Goal: Check status: Check status

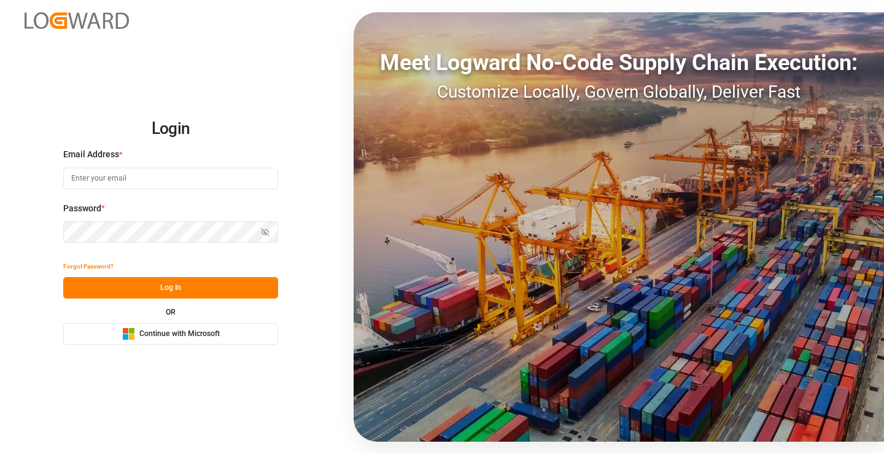
type input "[PERSON_NAME][EMAIL_ADDRESS][DOMAIN_NAME]"
click at [169, 289] on button "Log In" at bounding box center [170, 287] width 215 height 21
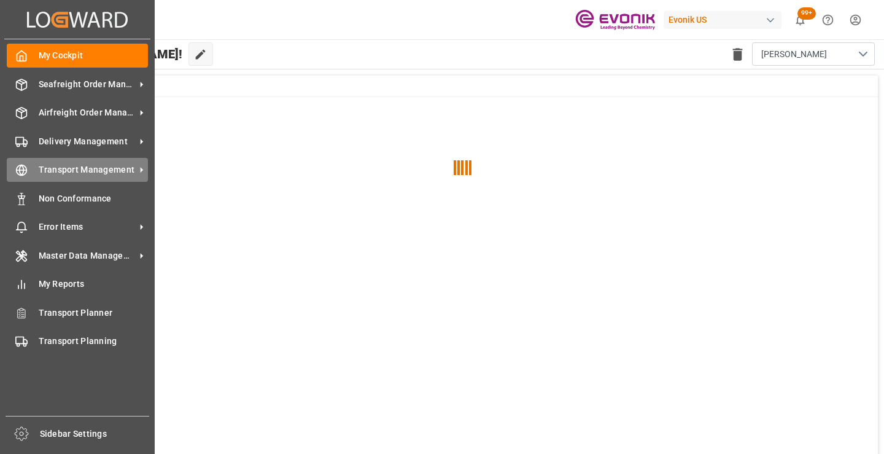
click at [24, 171] on icon at bounding box center [22, 170] width 4 height 10
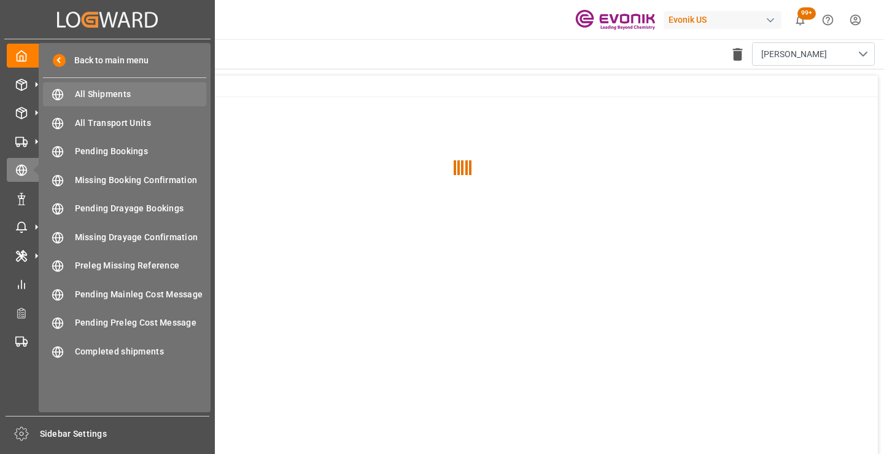
click at [85, 93] on span "All Shipments" at bounding box center [141, 94] width 132 height 13
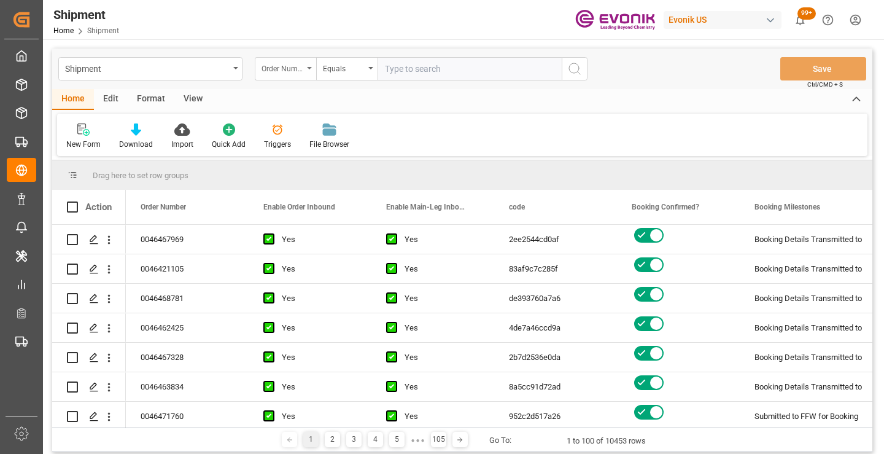
click at [307, 69] on icon "open menu" at bounding box center [309, 68] width 5 height 2
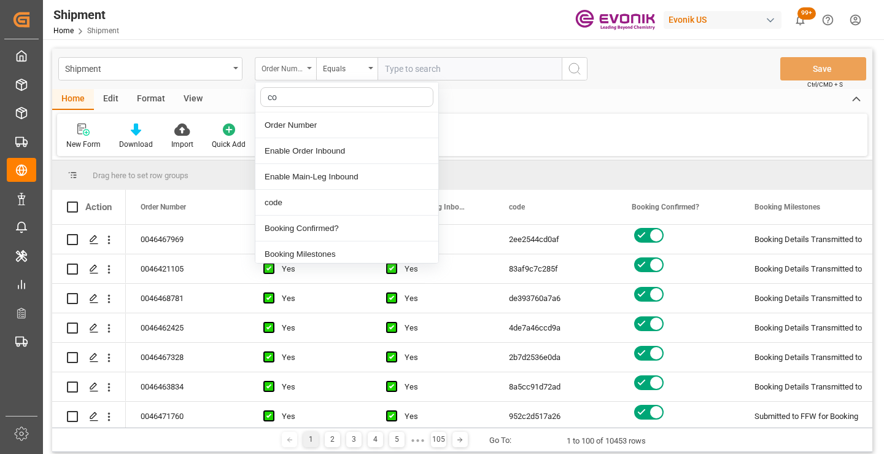
type input "cod"
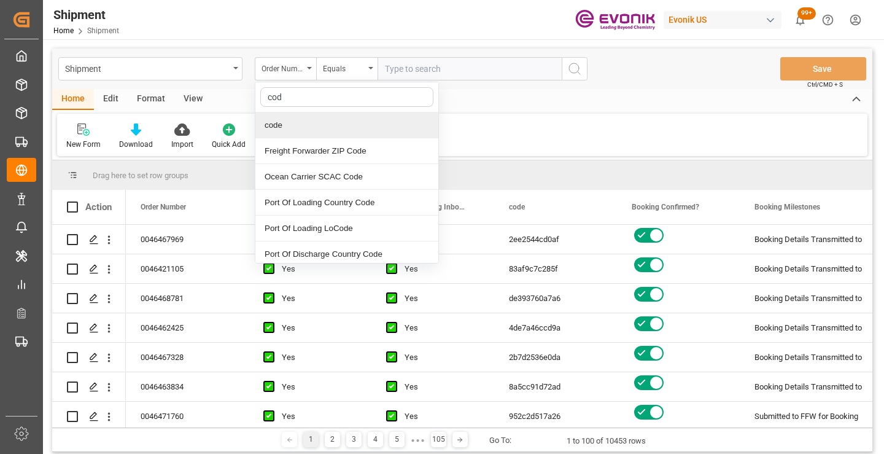
click at [299, 128] on div "code" at bounding box center [346, 125] width 183 height 26
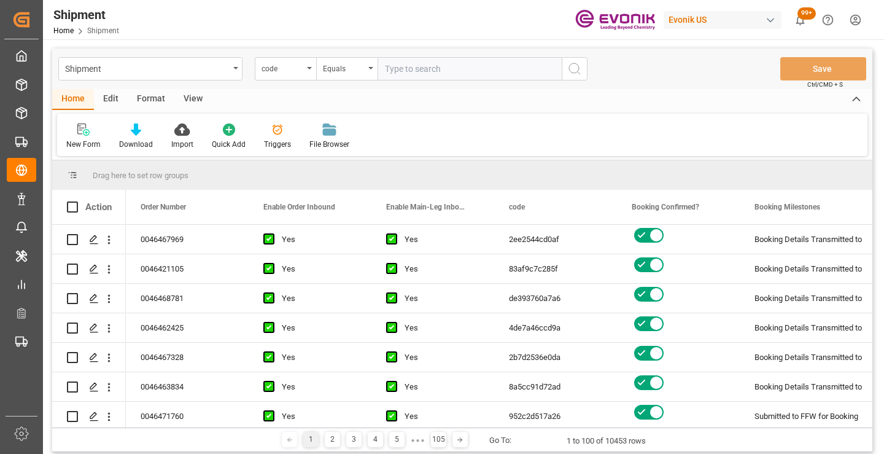
click at [438, 66] on input "text" at bounding box center [470, 68] width 184 height 23
paste input "7f8a36da5ba8"
type input "7f8a36da5ba8"
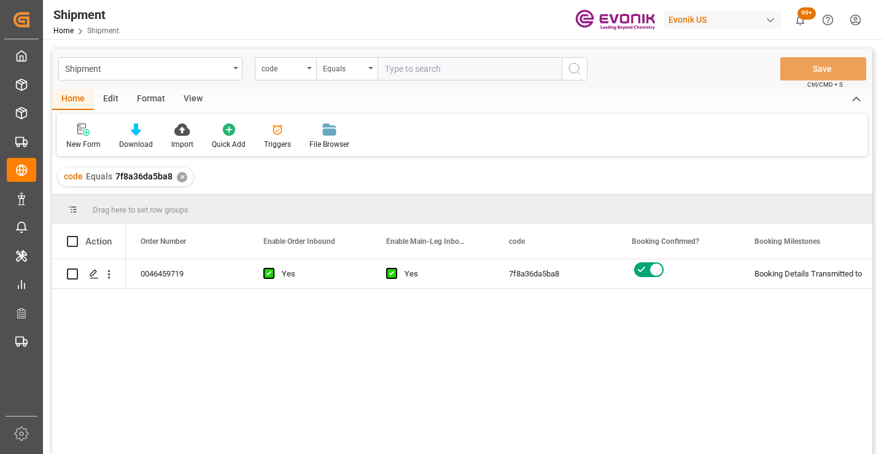
click at [643, 368] on div "0046459719 Yes Yes 7f8a36da5ba8 Booking Details Transmitted to SAP Active No" at bounding box center [499, 360] width 746 height 203
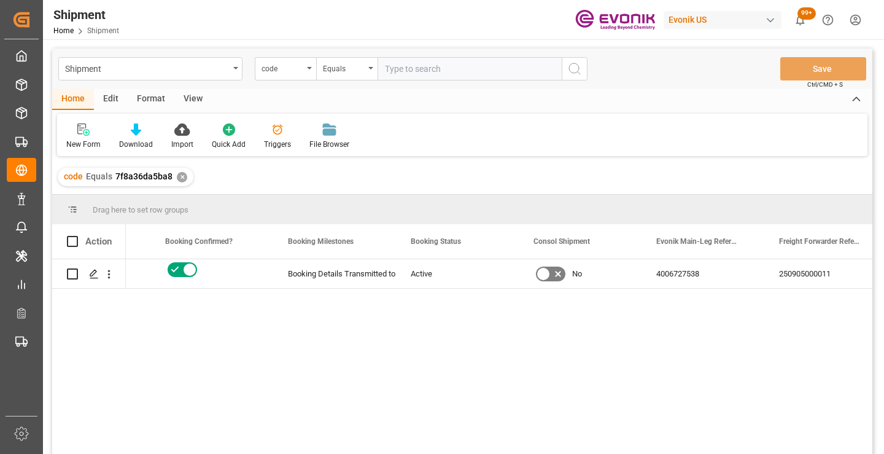
scroll to position [0, 491]
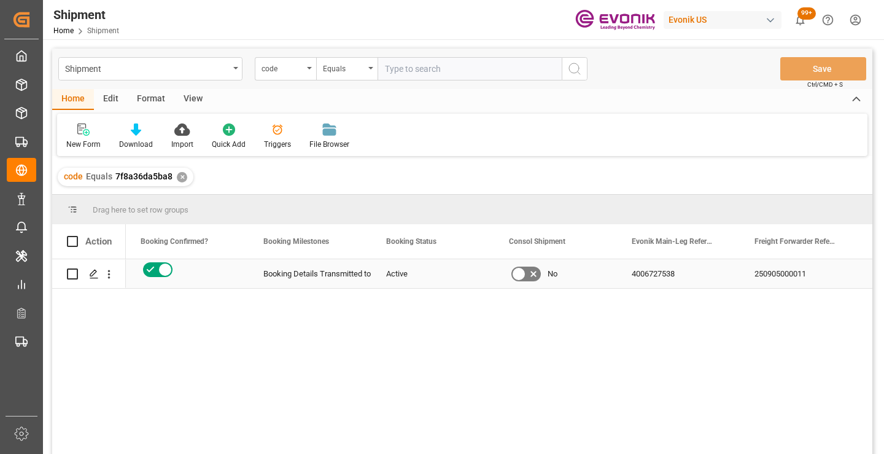
click at [762, 280] on div "250905000011" at bounding box center [801, 273] width 123 height 29
click at [184, 177] on div "✕" at bounding box center [182, 177] width 10 height 10
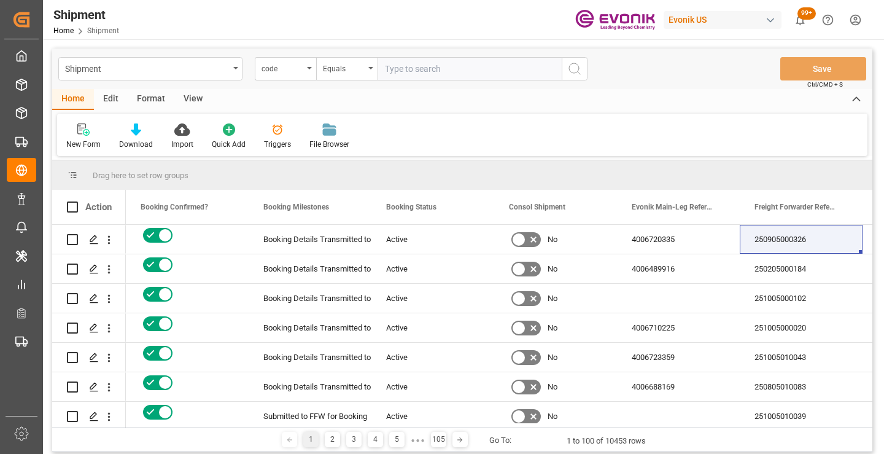
click at [490, 76] on input "text" at bounding box center [470, 68] width 184 height 23
paste input "46b791448ff3"
type input "46b791448ff3"
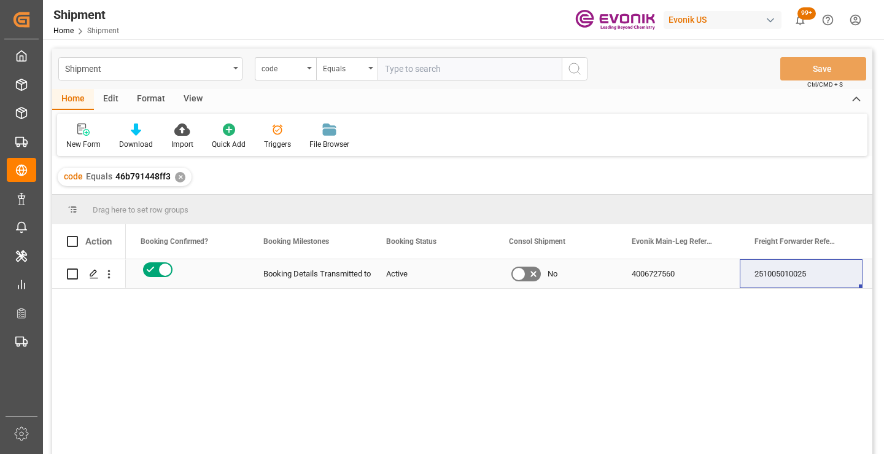
click at [772, 278] on div "251005010025" at bounding box center [801, 273] width 123 height 29
click at [176, 176] on div "✕" at bounding box center [180, 177] width 10 height 10
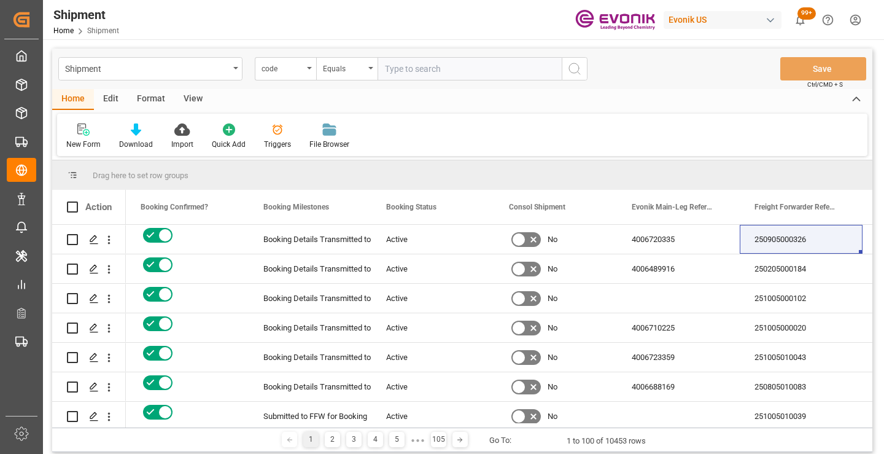
click at [474, 68] on input "text" at bounding box center [470, 68] width 184 height 23
paste input "96fa0b1f217e"
type input "96fa0b1f217e"
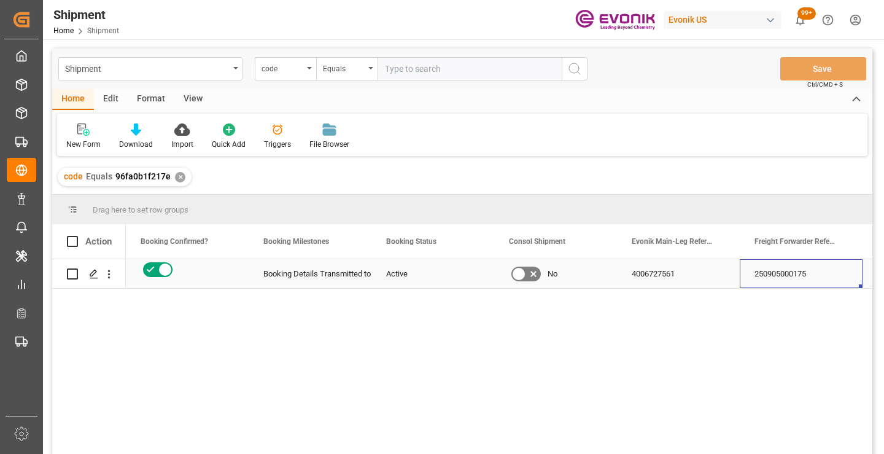
click at [780, 281] on div "250905000175" at bounding box center [801, 273] width 123 height 29
click at [175, 177] on div "✕" at bounding box center [180, 177] width 10 height 10
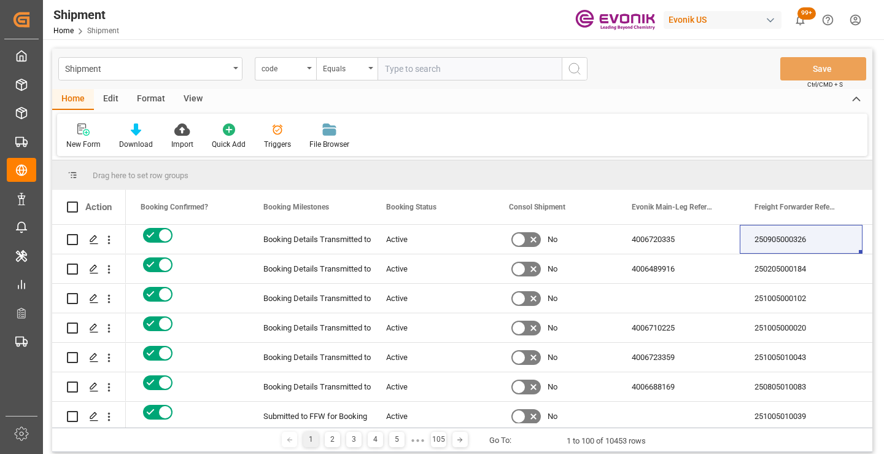
click at [468, 74] on input "text" at bounding box center [470, 68] width 184 height 23
paste input "2033a3147329"
type input "2033a3147329"
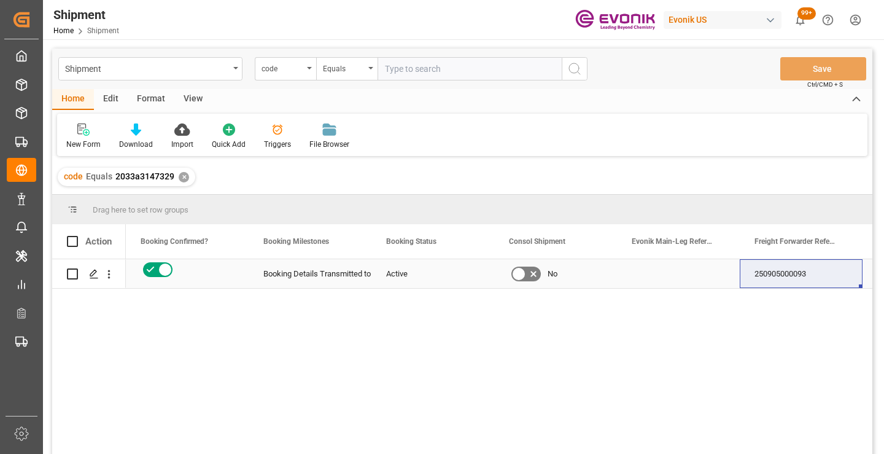
click at [788, 273] on div "250905000093" at bounding box center [801, 273] width 123 height 29
click at [180, 179] on div "✕" at bounding box center [184, 177] width 10 height 10
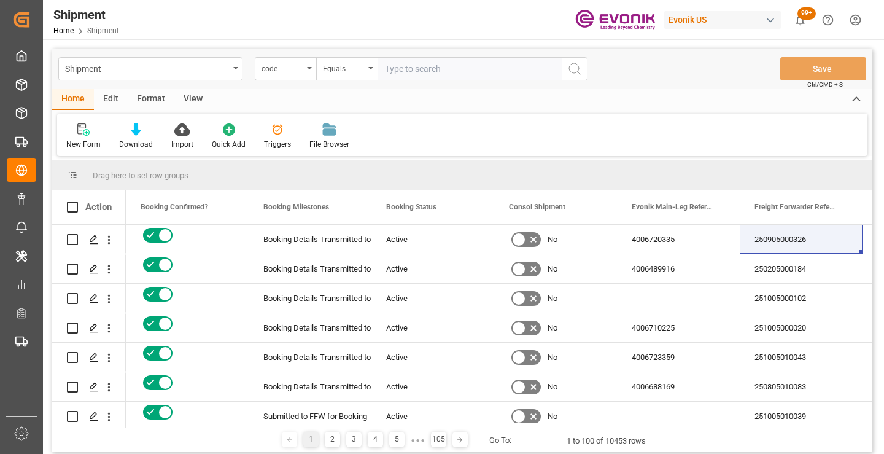
click at [527, 68] on input "text" at bounding box center [470, 68] width 184 height 23
paste input "5df6c19f692f"
type input "5df6c19f692f"
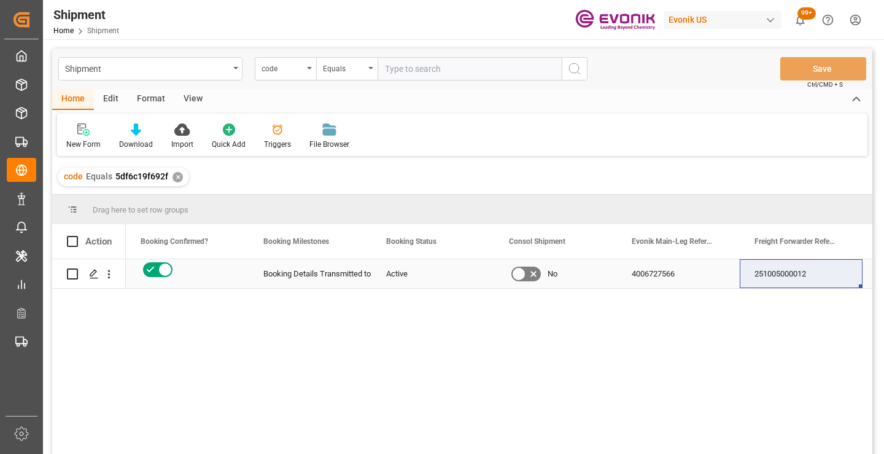
click at [790, 276] on div "251005000012" at bounding box center [801, 273] width 123 height 29
click at [178, 176] on div "✕" at bounding box center [177, 177] width 10 height 10
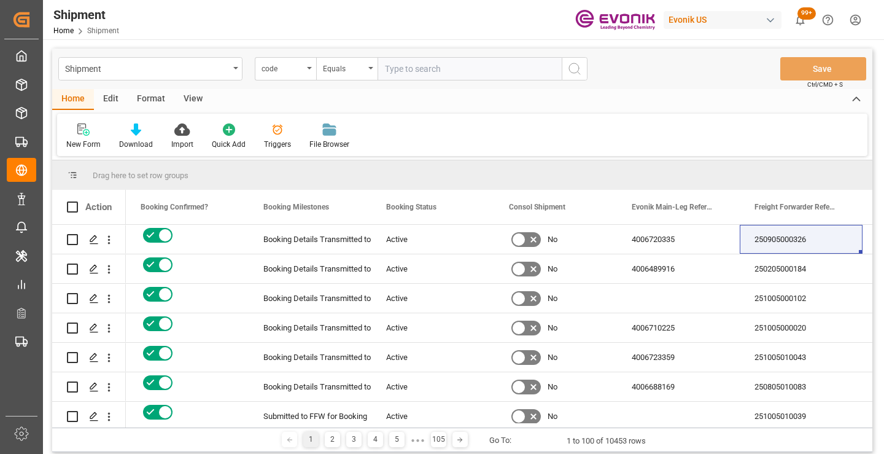
click at [455, 67] on input "text" at bounding box center [470, 68] width 184 height 23
paste input "5d359a657790"
type input "5d359a657790"
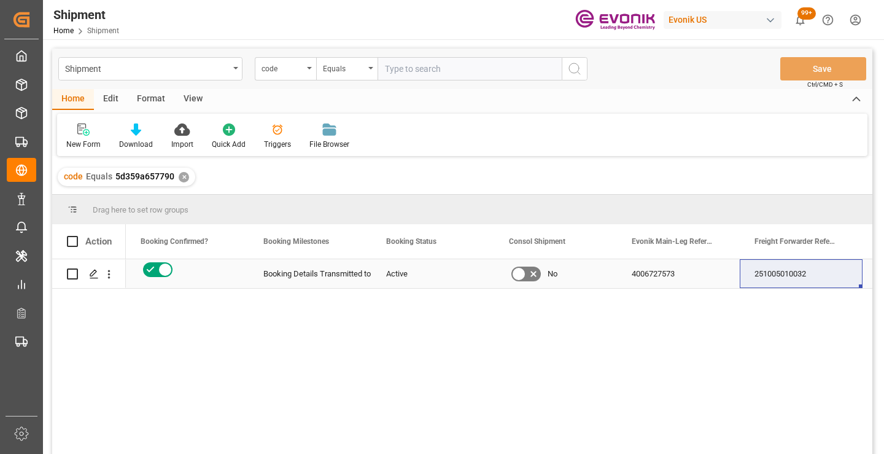
click at [795, 273] on div "251005010032" at bounding box center [801, 273] width 123 height 29
click at [182, 176] on div "✕" at bounding box center [184, 177] width 10 height 10
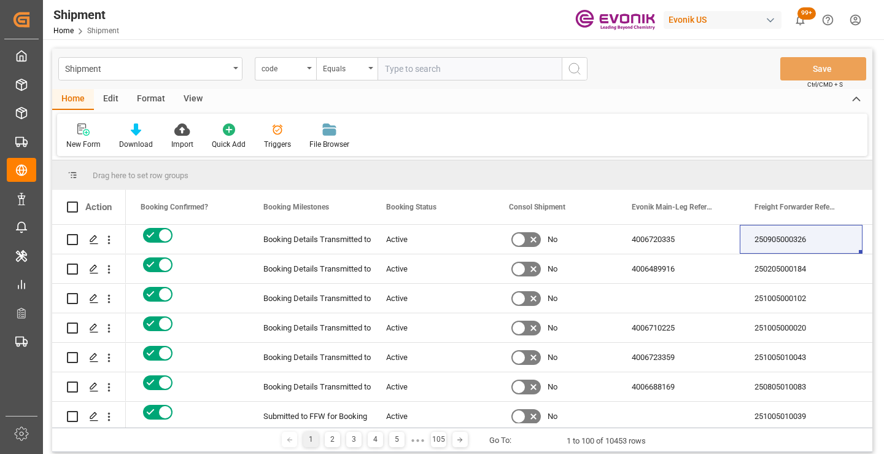
click at [459, 72] on input "text" at bounding box center [470, 68] width 184 height 23
paste input "1192fdc3b668"
type input "1192fdc3b668"
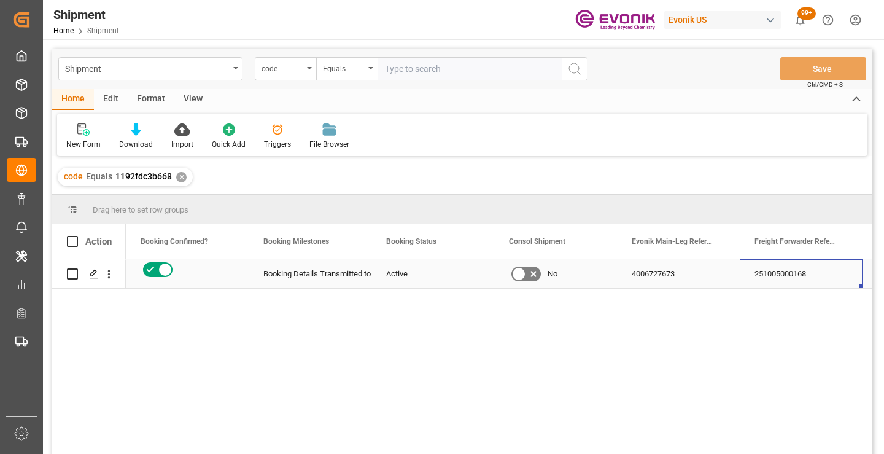
click at [791, 272] on div "251005000168" at bounding box center [801, 273] width 123 height 29
click at [180, 177] on div "✕" at bounding box center [181, 177] width 10 height 10
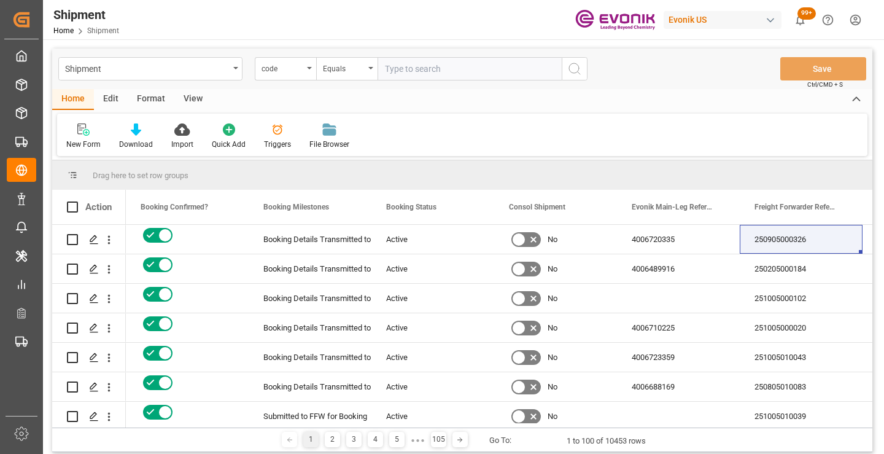
click at [445, 73] on input "text" at bounding box center [470, 68] width 184 height 23
paste input "656606c80a23"
type input "656606c80a23"
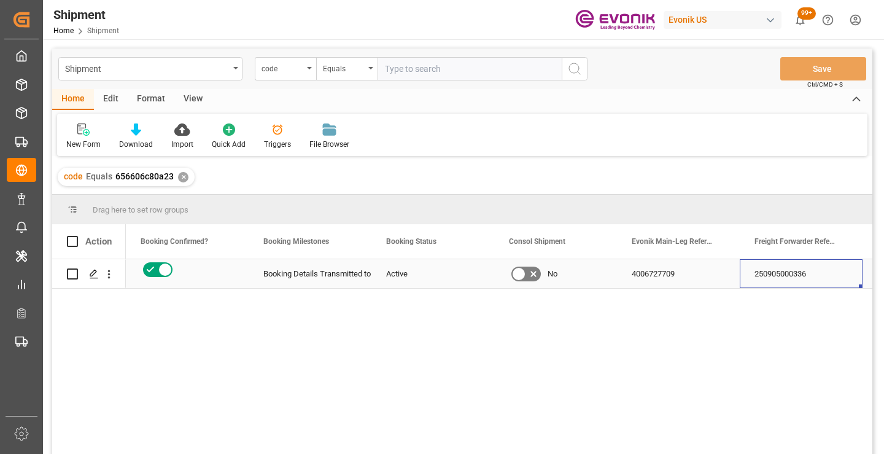
click at [807, 280] on div "250905000336" at bounding box center [801, 273] width 123 height 29
